Goal: Use online tool/utility: Utilize a website feature to perform a specific function

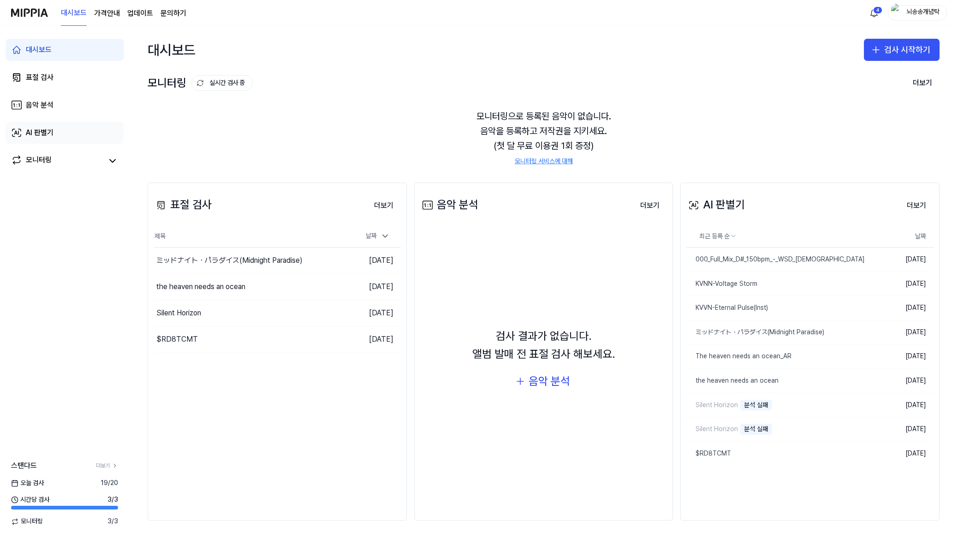
click at [49, 130] on div "AI 판별기" at bounding box center [40, 132] width 28 height 11
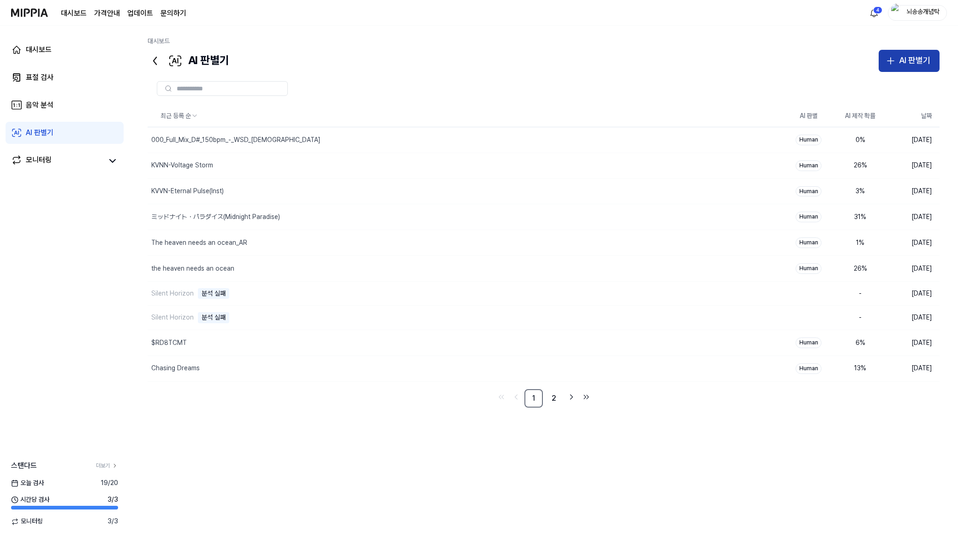
click at [906, 68] on button "AI 판별기" at bounding box center [909, 61] width 61 height 22
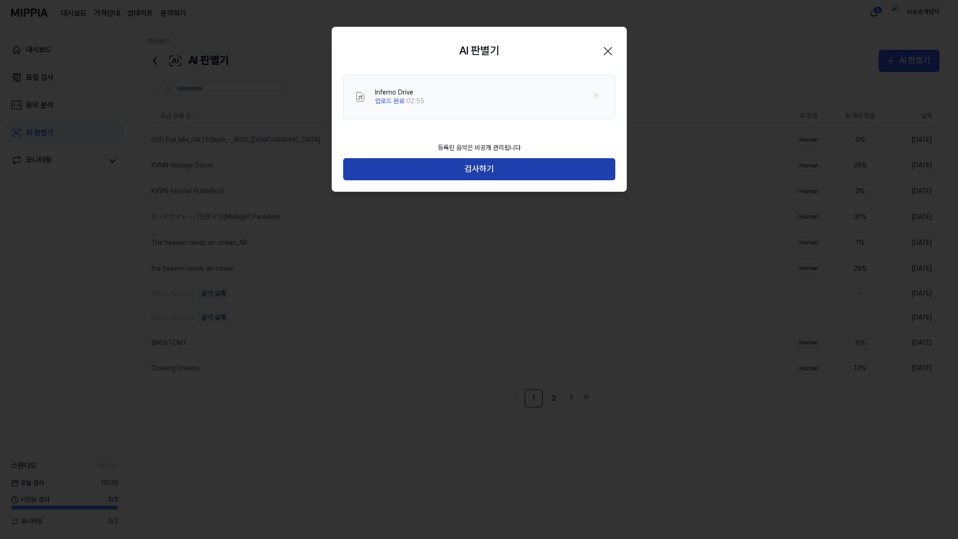
click at [521, 174] on button "검사하기" at bounding box center [479, 169] width 272 height 22
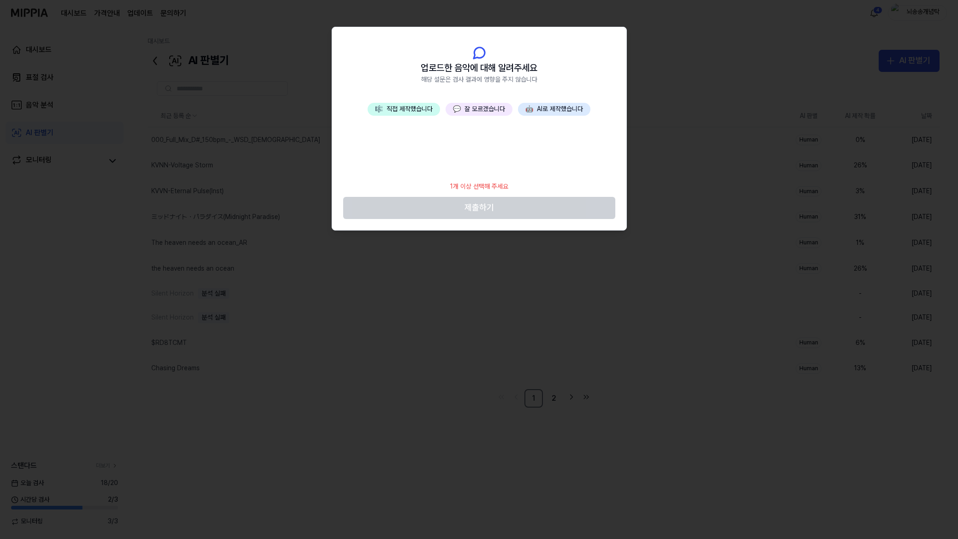
click at [391, 113] on button "🎼 직접 제작했습니다" at bounding box center [404, 109] width 72 height 13
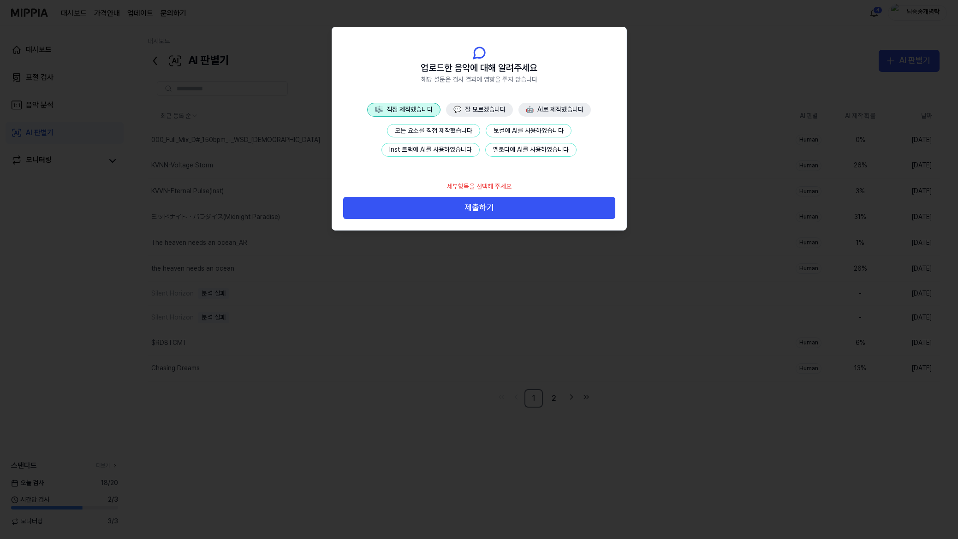
click at [453, 128] on button "모든 요소를 직접 제작했습니다" at bounding box center [433, 131] width 93 height 14
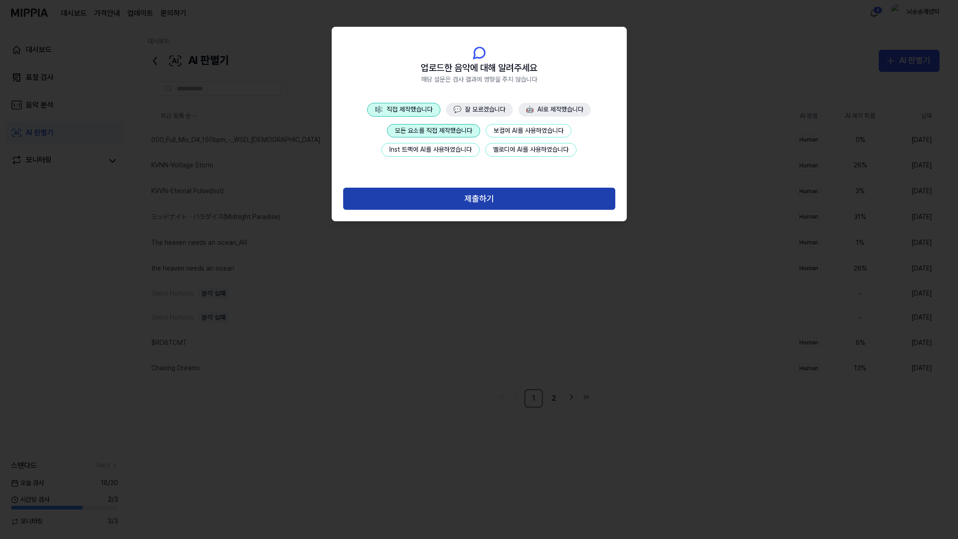
click at [503, 197] on button "제출하기" at bounding box center [479, 199] width 272 height 22
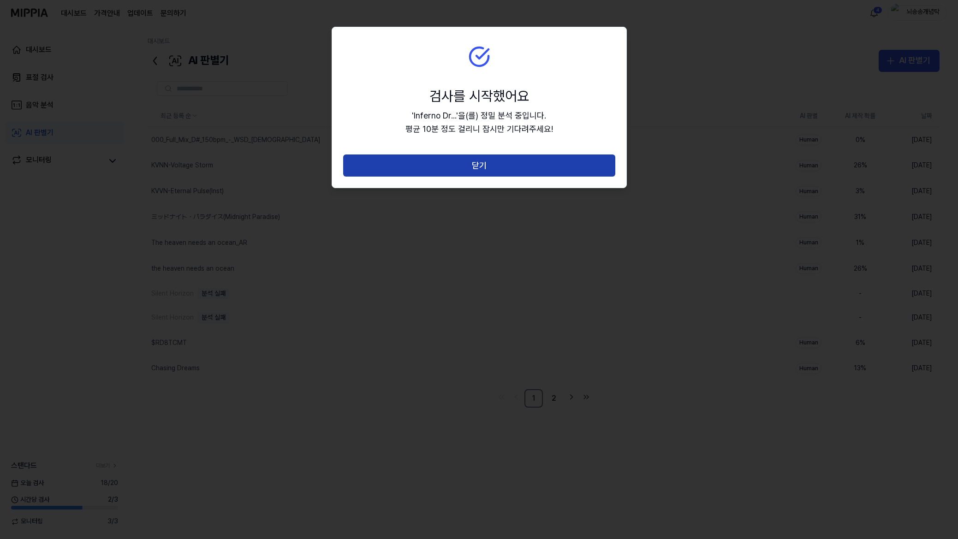
click at [479, 159] on button "닫기" at bounding box center [479, 166] width 272 height 22
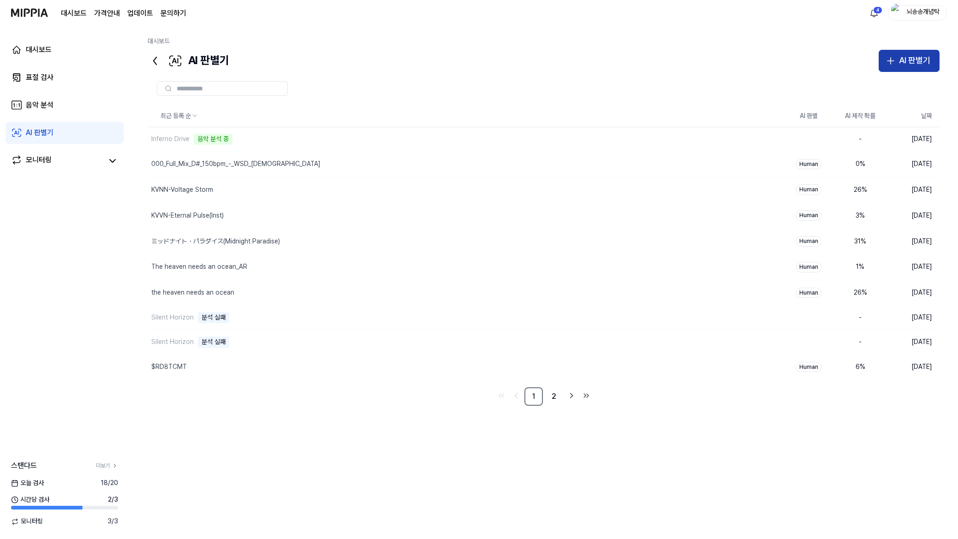
click at [924, 61] on div "AI 판별기" at bounding box center [914, 60] width 31 height 13
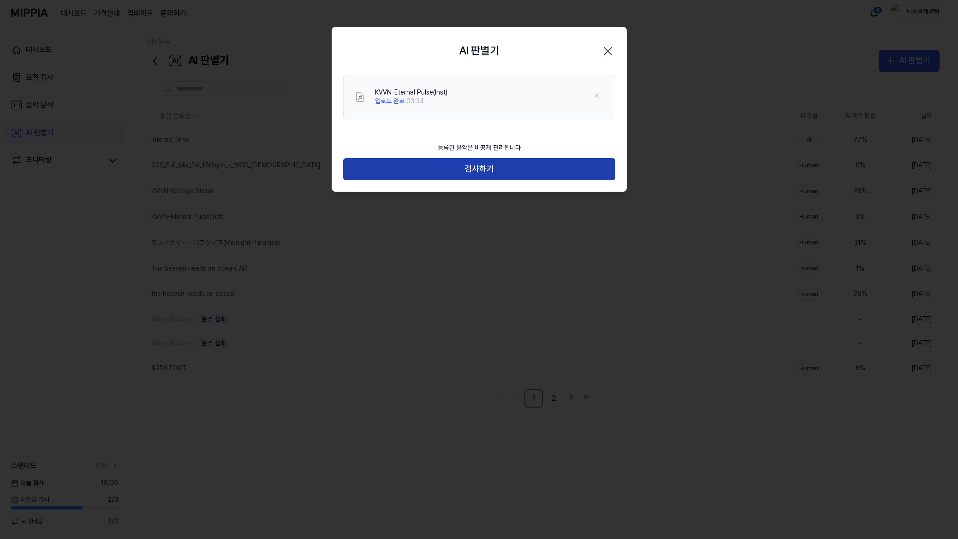
click at [451, 169] on button "검사하기" at bounding box center [479, 169] width 272 height 22
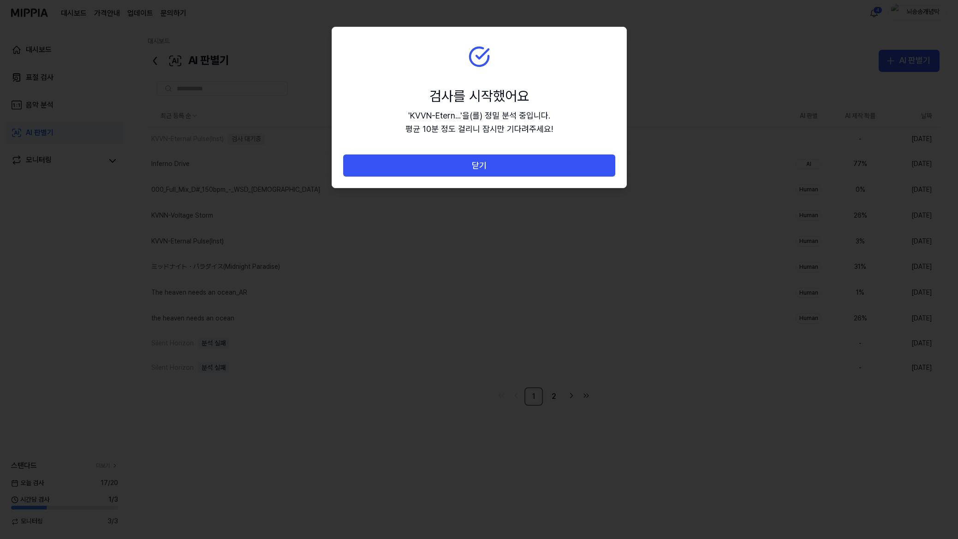
click at [451, 169] on button "닫기" at bounding box center [479, 166] width 272 height 22
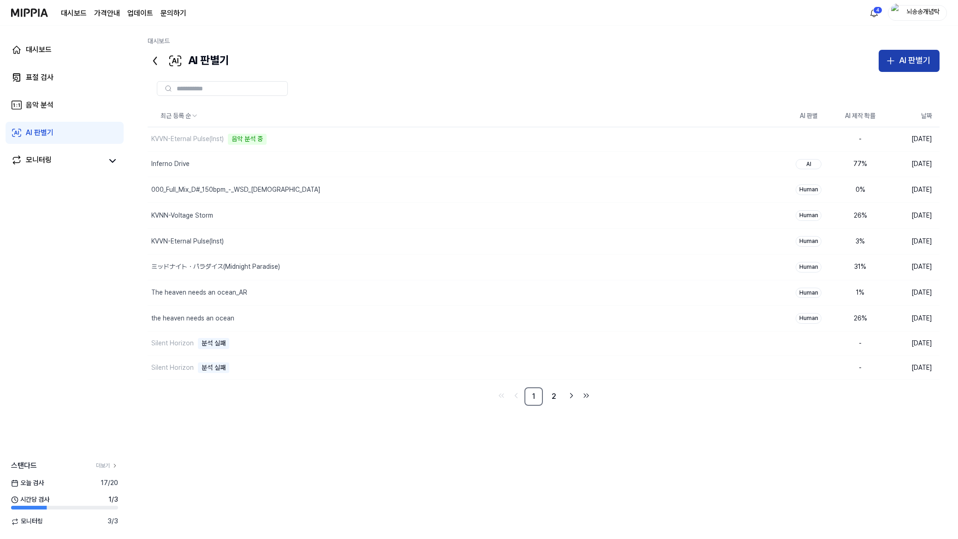
click at [894, 62] on icon "button" at bounding box center [890, 60] width 11 height 11
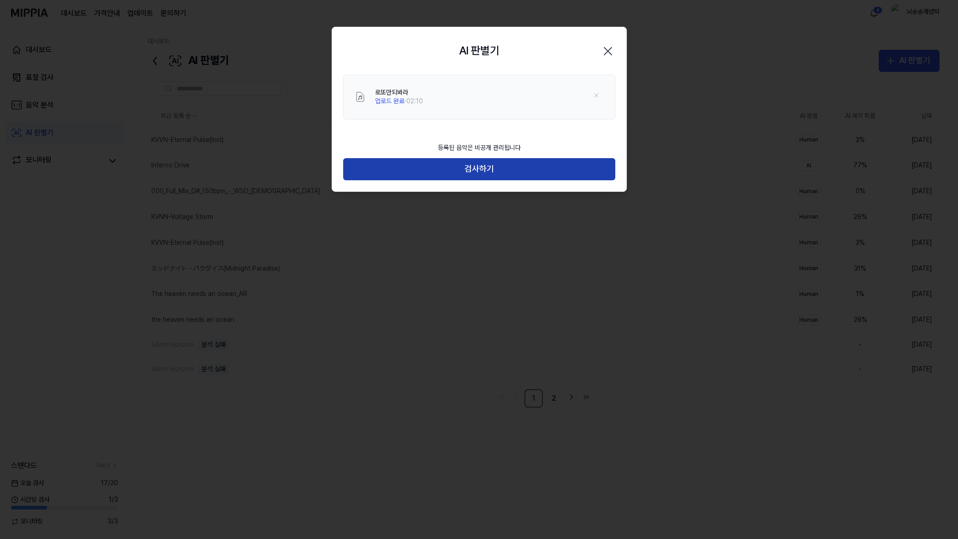
click at [448, 171] on button "검사하기" at bounding box center [479, 169] width 272 height 22
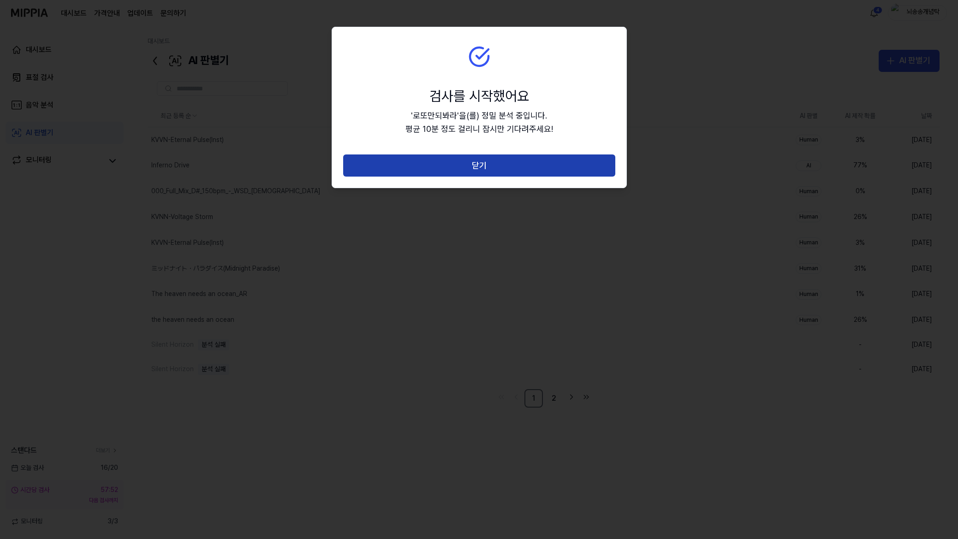
click at [467, 163] on button "닫기" at bounding box center [479, 166] width 272 height 22
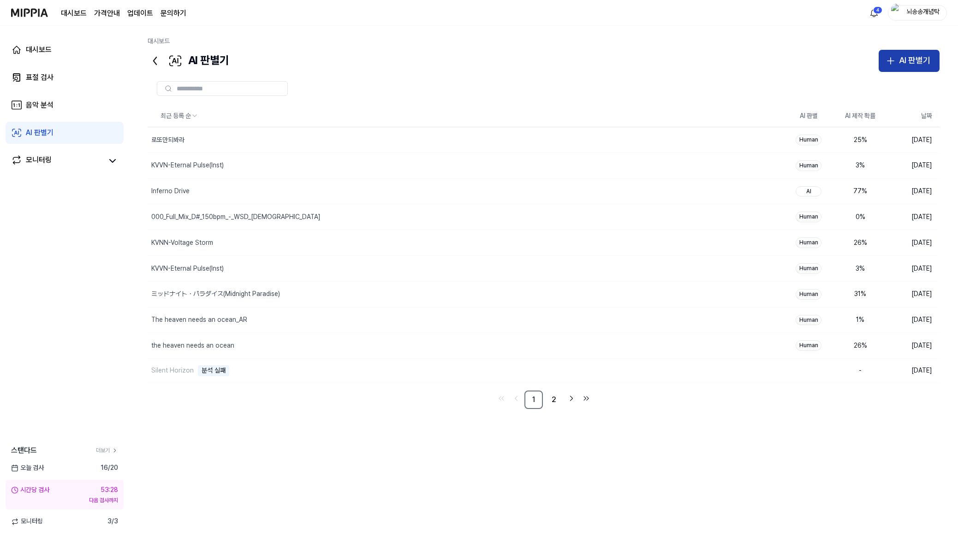
click at [904, 65] on div "AI 판별기" at bounding box center [914, 60] width 31 height 13
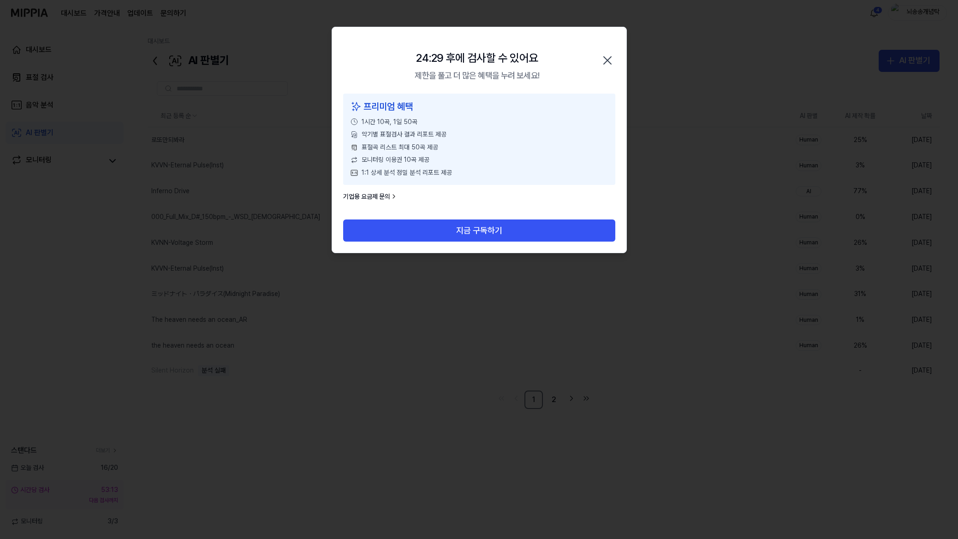
click at [604, 61] on icon "button" at bounding box center [607, 60] width 15 height 15
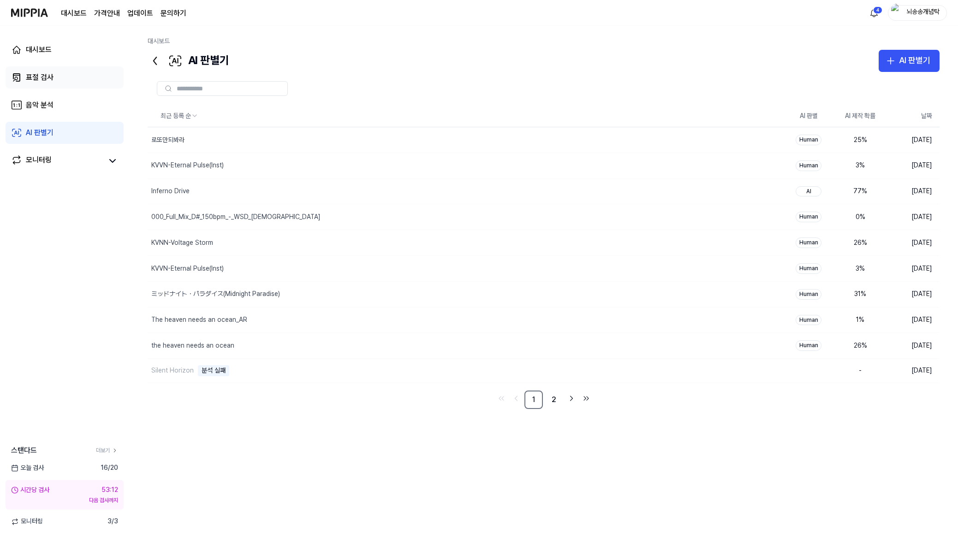
click at [59, 78] on link "표절 검사" at bounding box center [65, 77] width 118 height 22
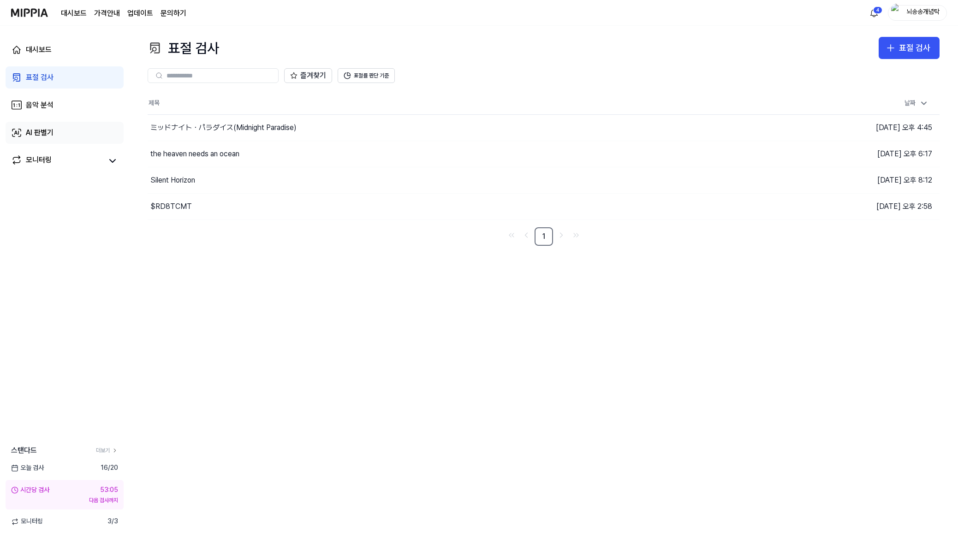
click at [75, 133] on link "AI 판별기" at bounding box center [65, 133] width 118 height 22
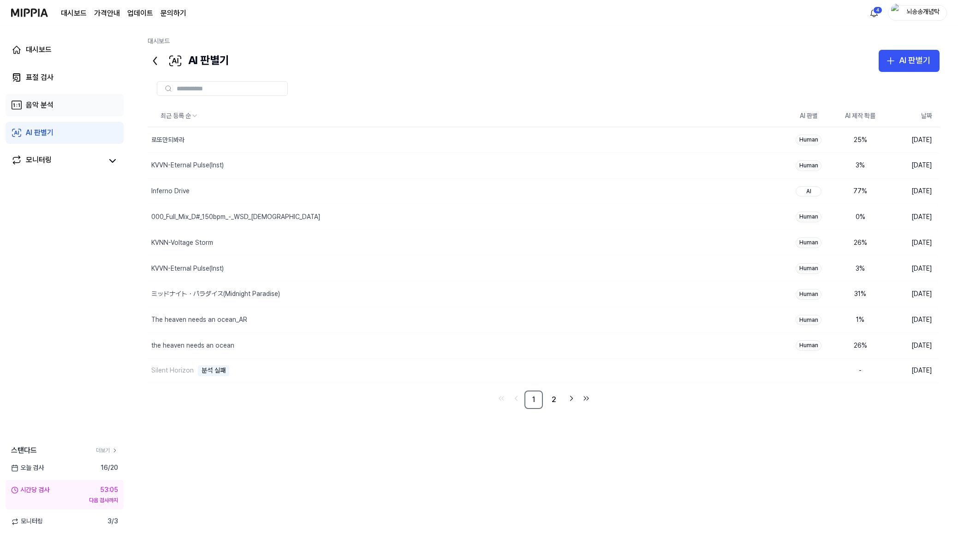
click at [61, 107] on link "음악 분석" at bounding box center [65, 105] width 118 height 22
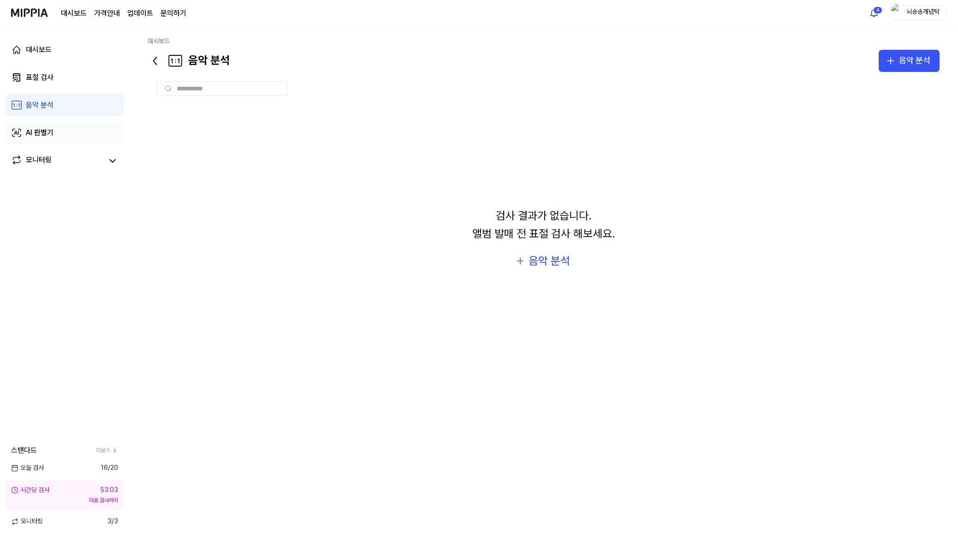
click at [71, 138] on link "AI 판별기" at bounding box center [65, 133] width 118 height 22
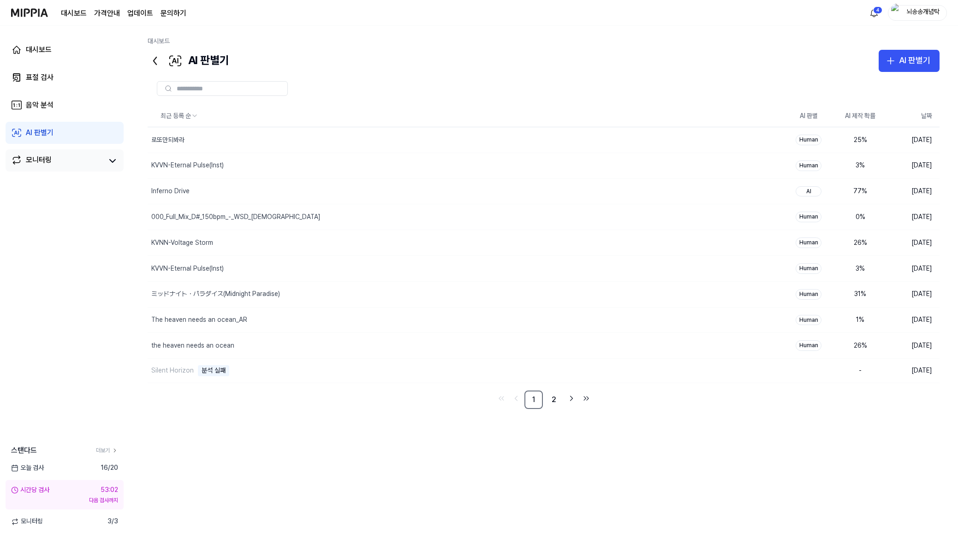
click at [70, 165] on link "모니터링" at bounding box center [57, 161] width 92 height 13
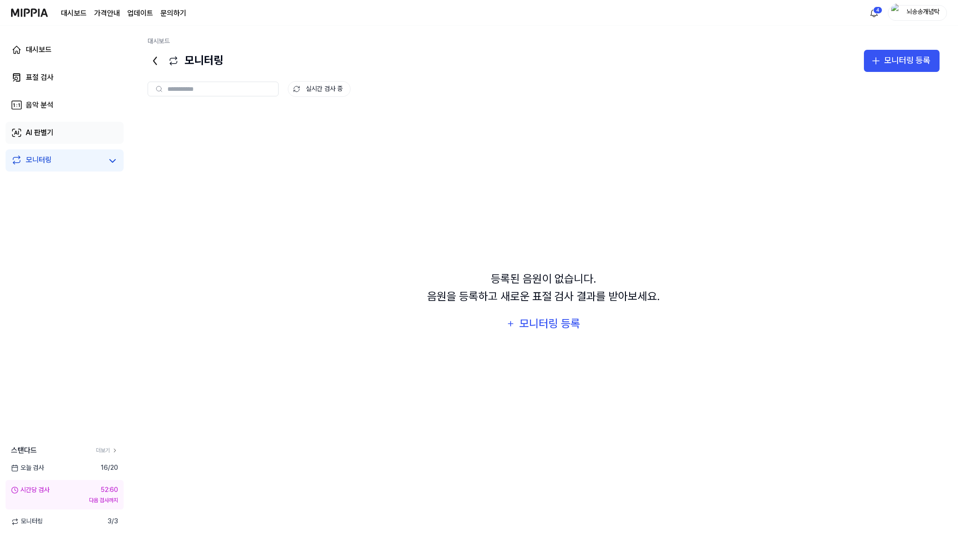
click at [67, 133] on link "AI 판별기" at bounding box center [65, 133] width 118 height 22
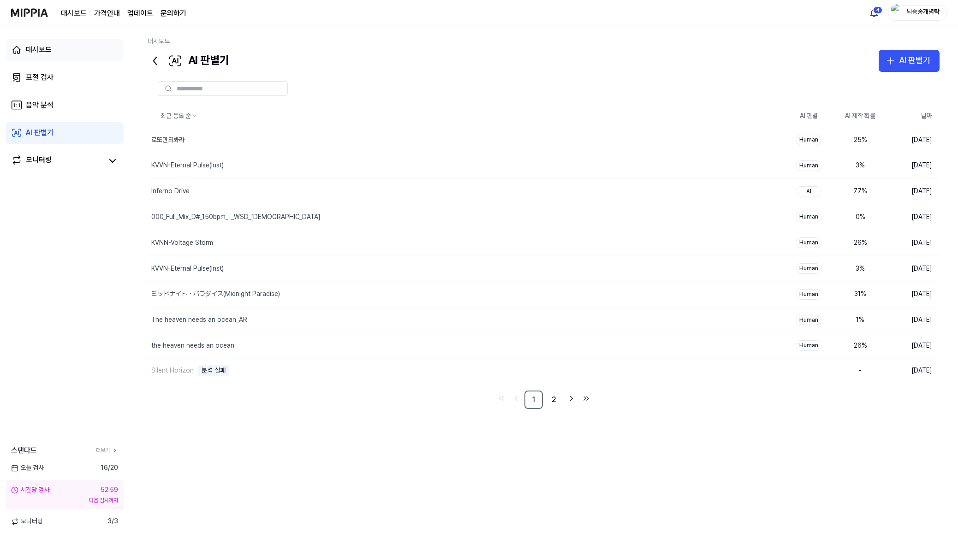
click at [56, 54] on link "대시보드" at bounding box center [65, 50] width 118 height 22
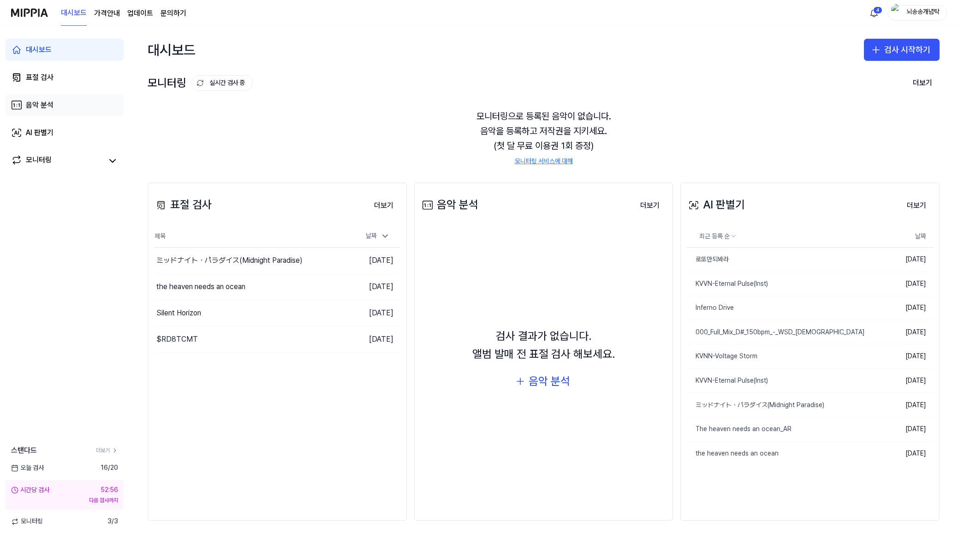
click at [63, 106] on link "음악 분석" at bounding box center [65, 105] width 118 height 22
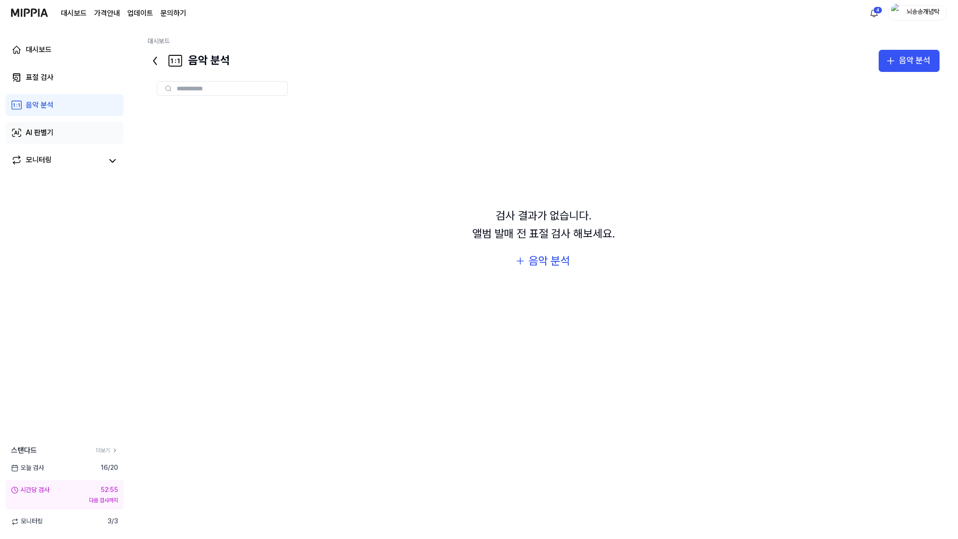
click at [64, 140] on link "AI 판별기" at bounding box center [65, 133] width 118 height 22
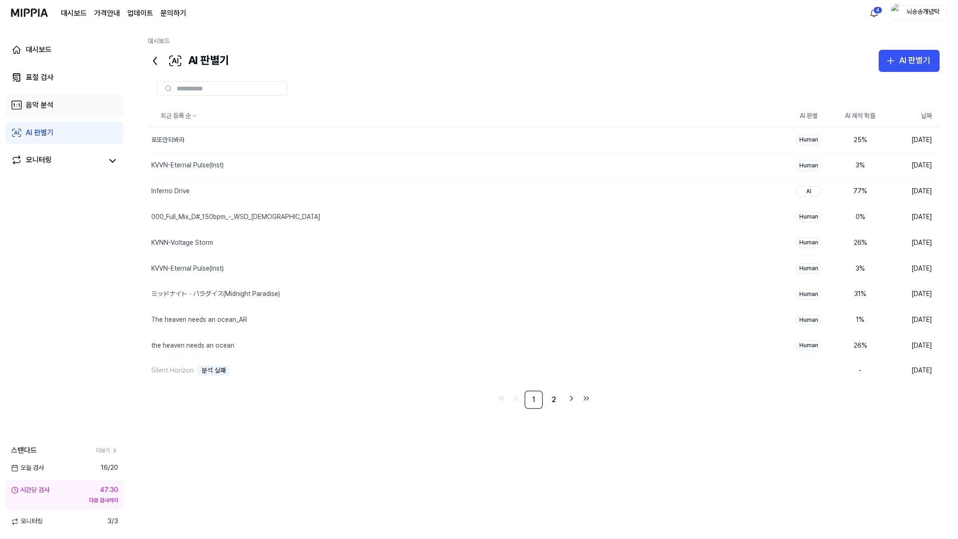
click at [72, 110] on link "음악 분석" at bounding box center [65, 105] width 118 height 22
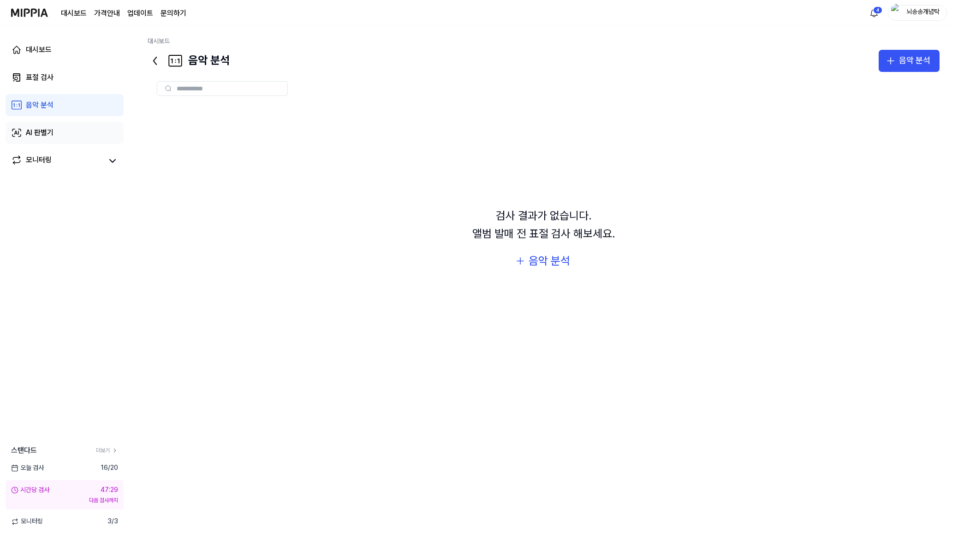
click at [65, 132] on link "AI 판별기" at bounding box center [65, 133] width 118 height 22
